Goal: Find specific page/section: Find specific page/section

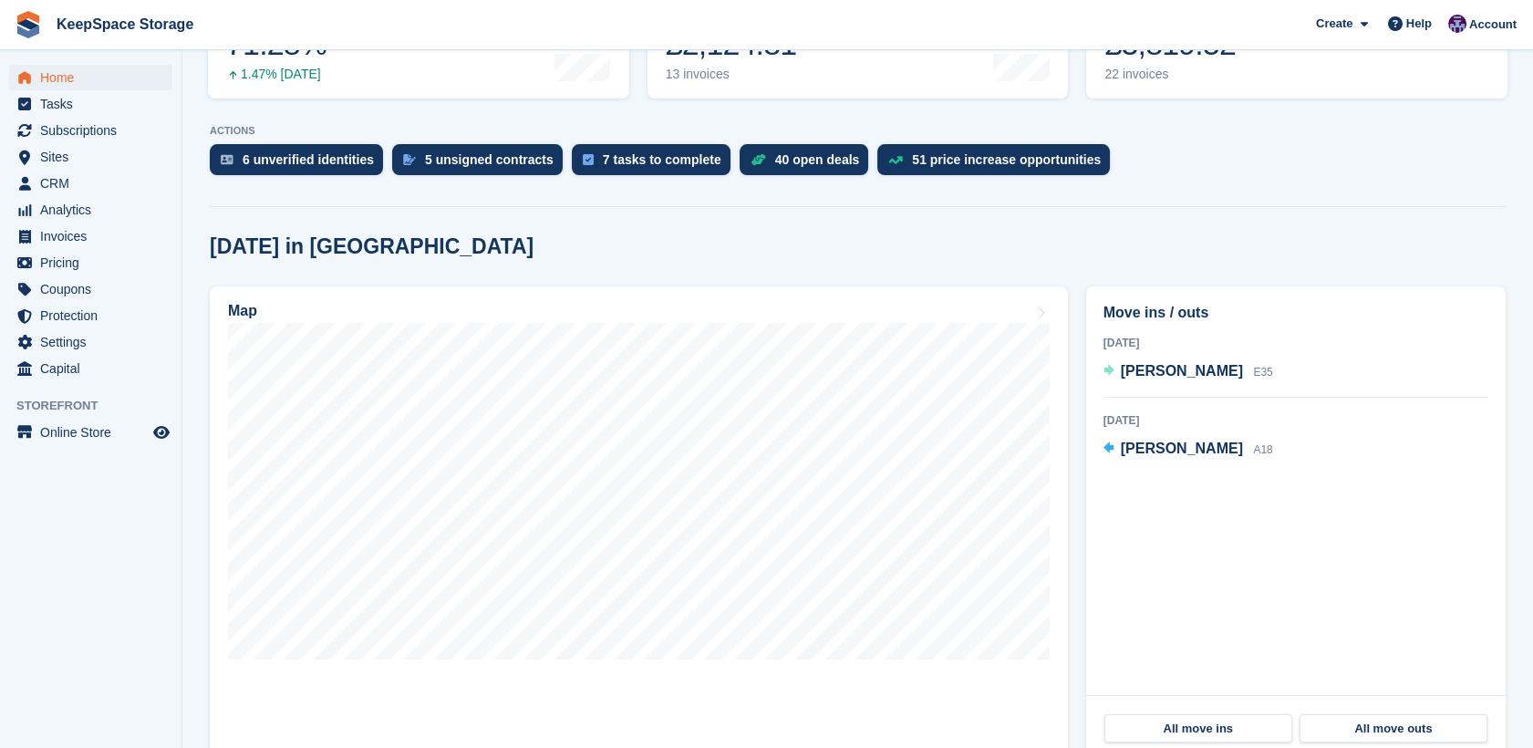
scroll to position [313, 0]
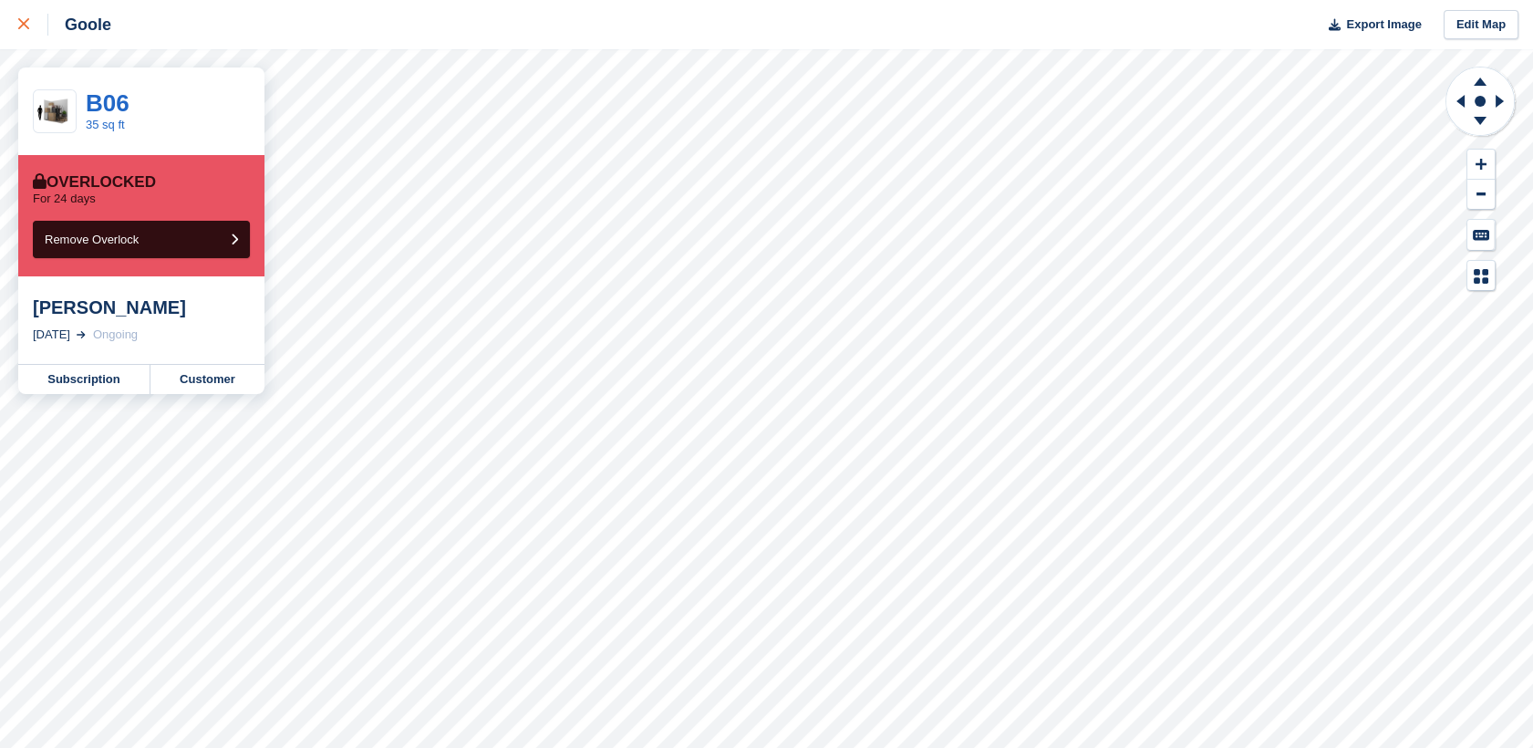
click at [30, 20] on div at bounding box center [33, 25] width 30 height 22
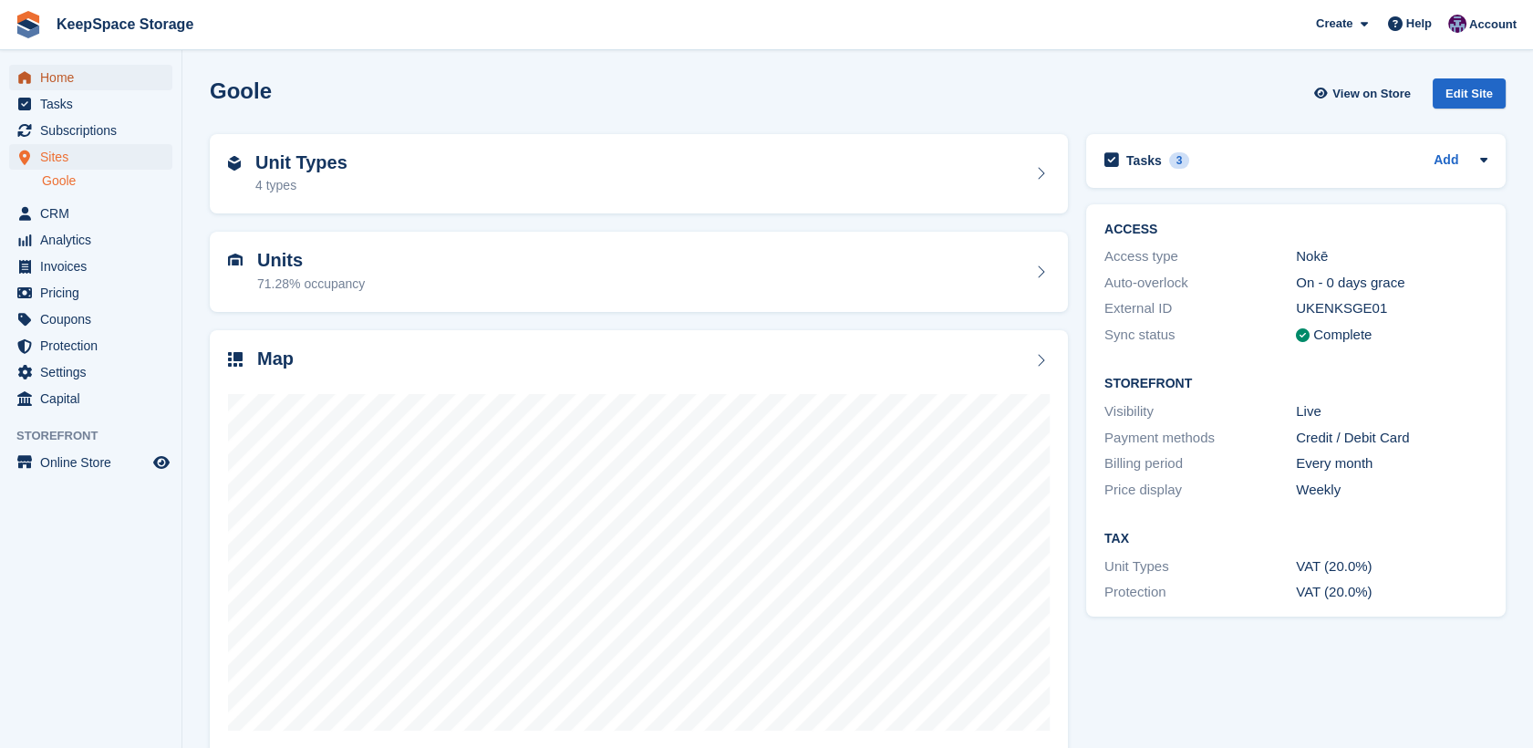
click at [83, 78] on span "Home" at bounding box center [94, 78] width 109 height 26
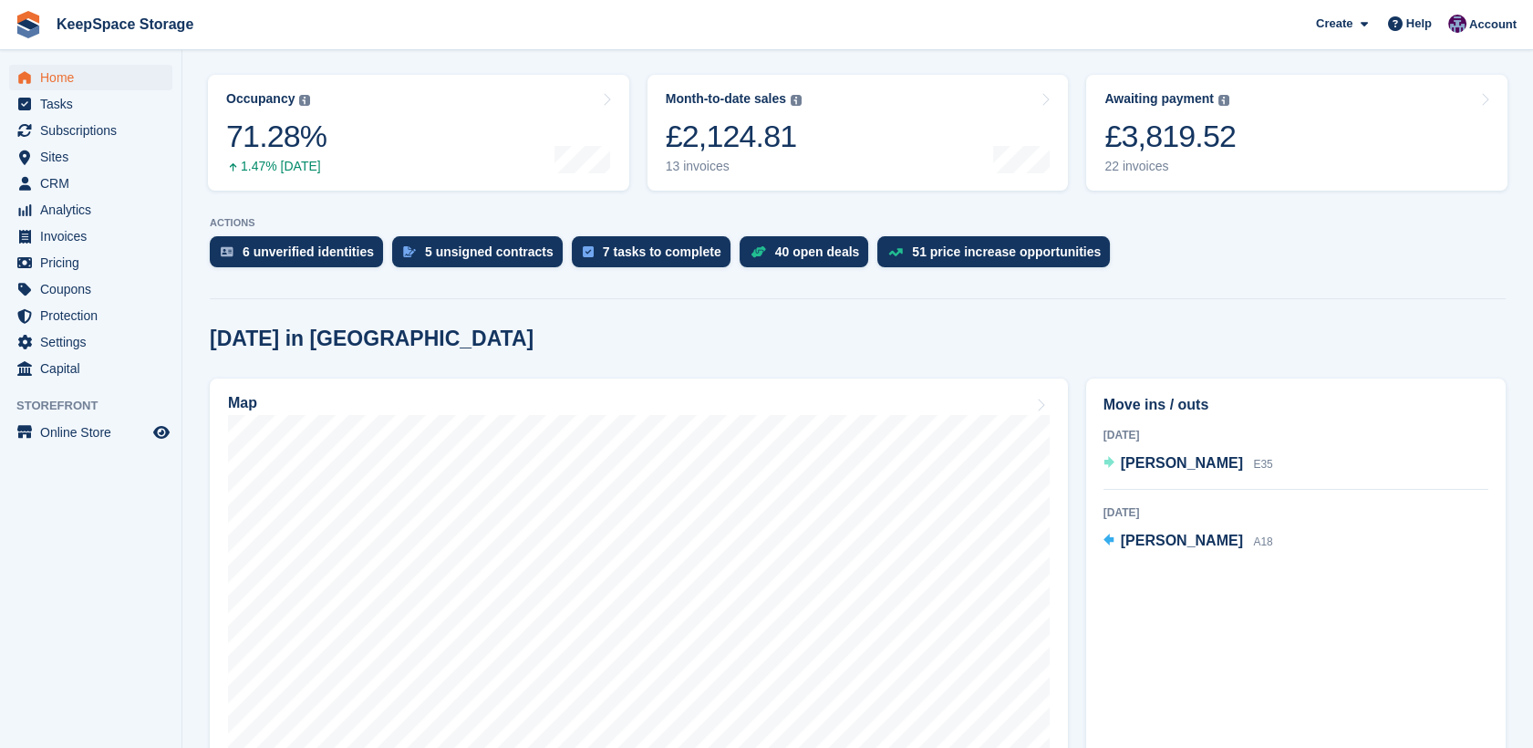
scroll to position [279, 0]
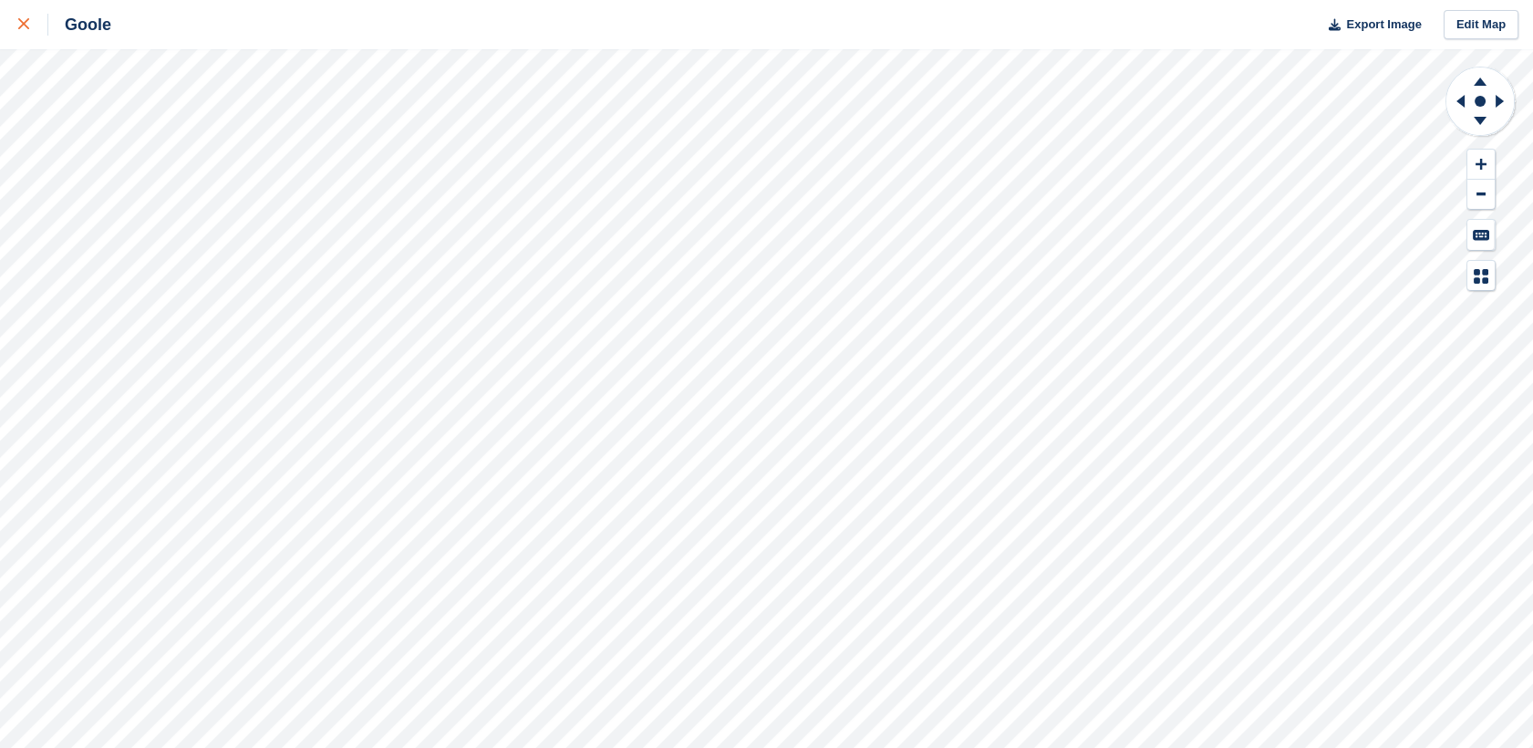
click at [21, 36] on link at bounding box center [24, 24] width 48 height 49
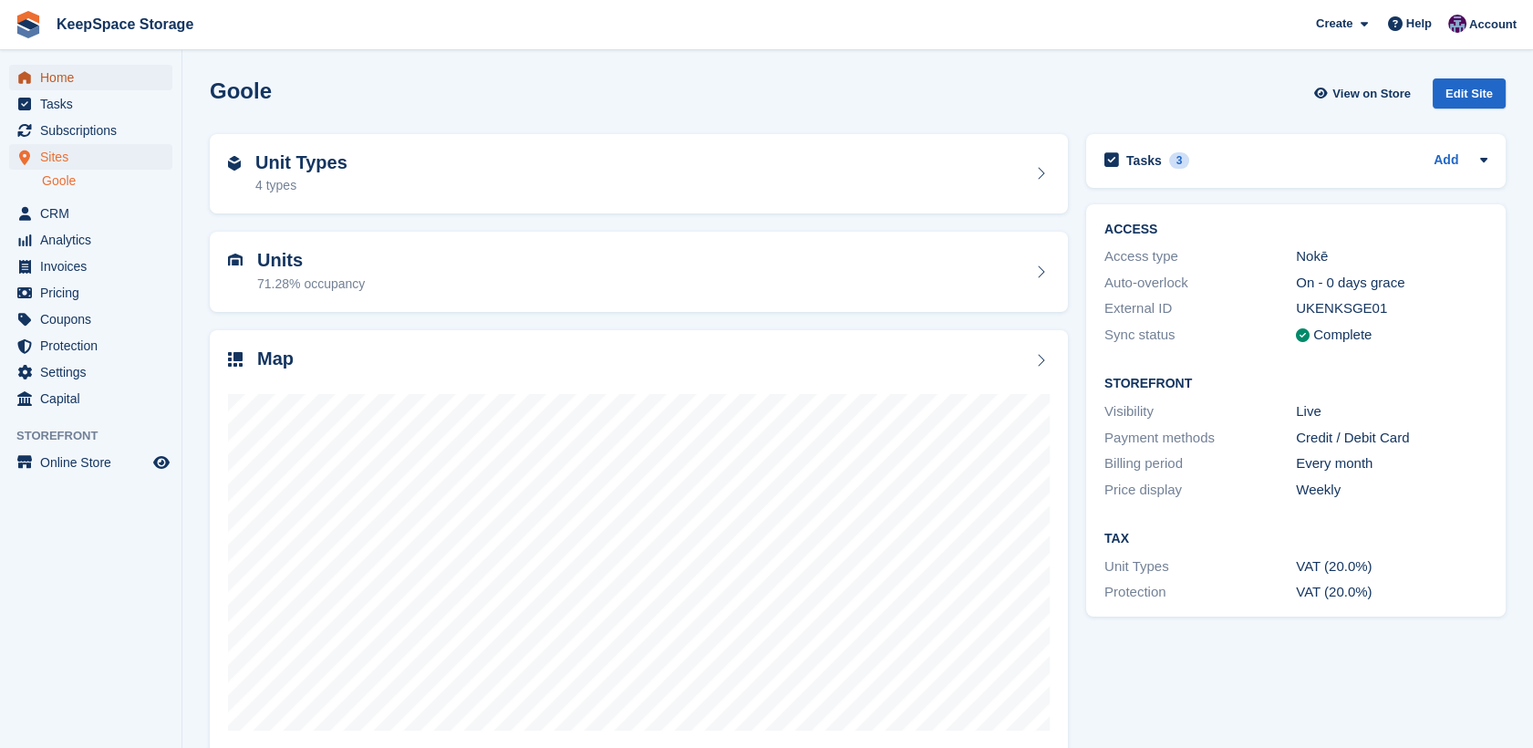
click at [64, 84] on span "Home" at bounding box center [94, 78] width 109 height 26
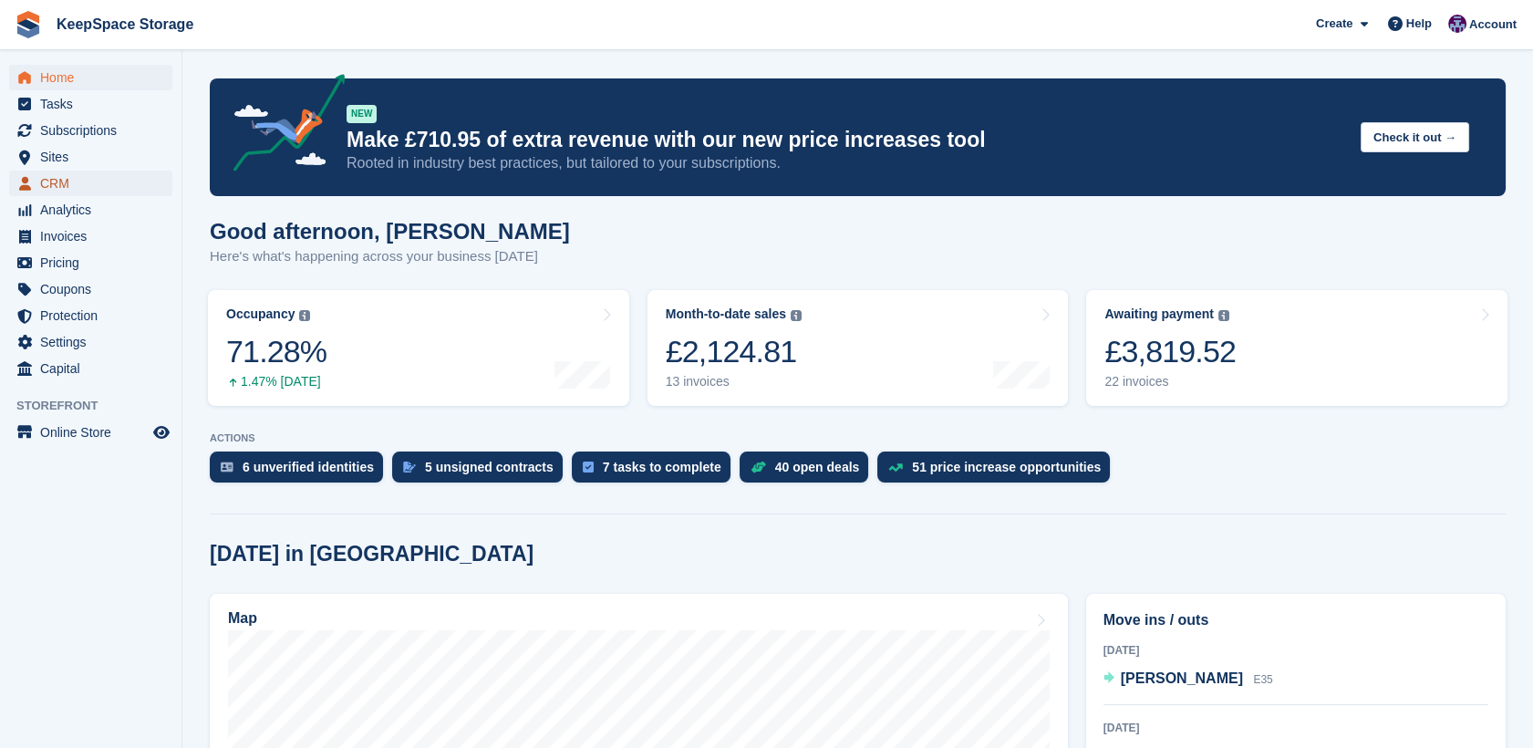
click at [55, 189] on span "CRM" at bounding box center [94, 183] width 109 height 26
